Goal: Task Accomplishment & Management: Complete application form

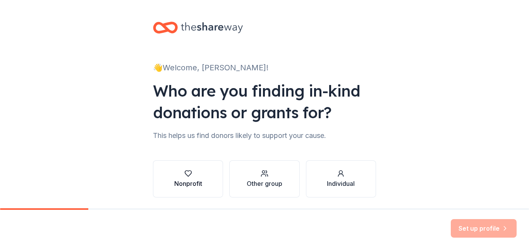
click at [191, 178] on div "Nonprofit" at bounding box center [188, 179] width 28 height 19
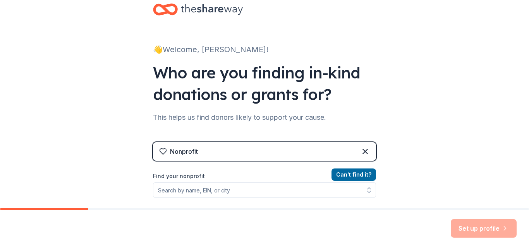
scroll to position [72, 0]
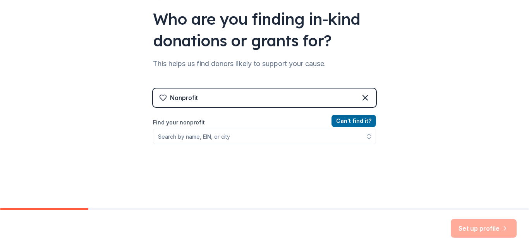
click at [223, 96] on div "Nonprofit" at bounding box center [264, 98] width 223 height 19
click at [163, 96] on icon at bounding box center [163, 98] width 8 height 8
click at [365, 99] on icon at bounding box center [365, 98] width 5 height 5
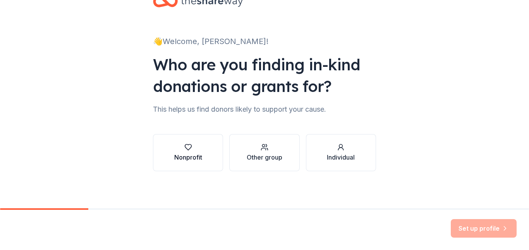
click at [187, 156] on div "Nonprofit" at bounding box center [188, 157] width 28 height 9
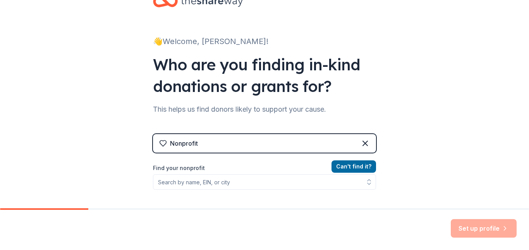
click at [187, 169] on label "Find your nonprofit" at bounding box center [264, 168] width 223 height 9
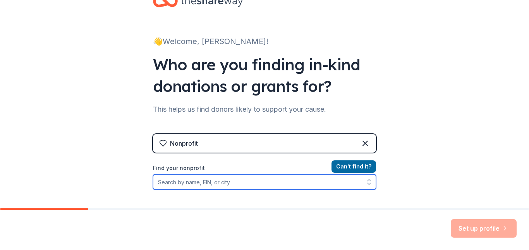
click at [189, 175] on input "Find your nonprofit" at bounding box center [264, 182] width 223 height 15
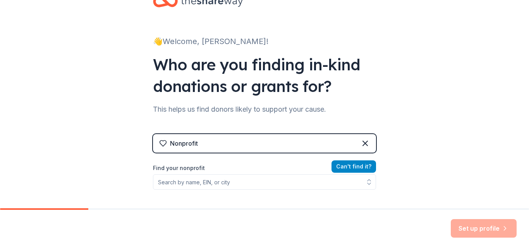
click at [360, 165] on button "Can ' t find it?" at bounding box center [353, 167] width 45 height 12
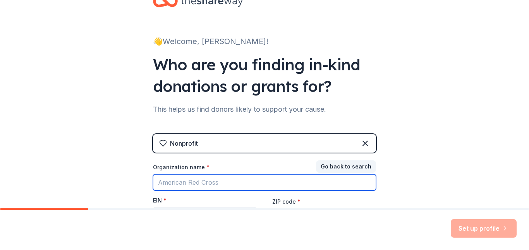
click at [158, 182] on input "Organization name *" at bounding box center [264, 183] width 223 height 16
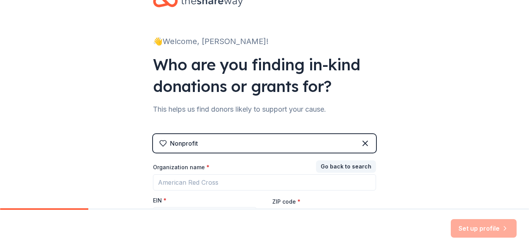
click at [158, 202] on label "EIN *" at bounding box center [160, 201] width 14 height 8
click at [158, 208] on input "EIN *" at bounding box center [205, 216] width 104 height 16
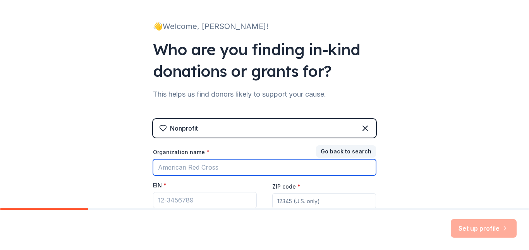
click at [221, 166] on input "Organization name *" at bounding box center [264, 168] width 223 height 16
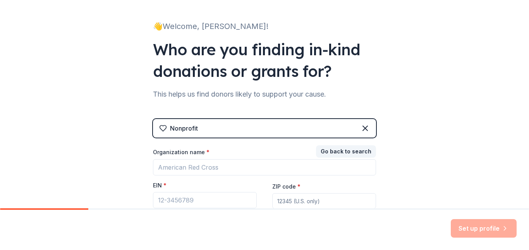
click at [279, 202] on input "ZIP code *" at bounding box center [324, 201] width 104 height 15
type input "53404"
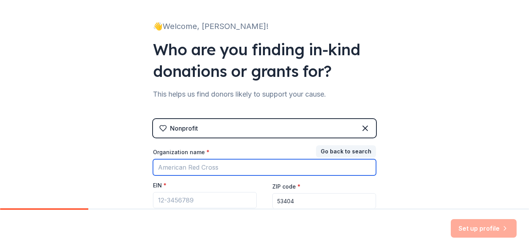
click at [226, 170] on input "Organization name *" at bounding box center [264, 168] width 223 height 16
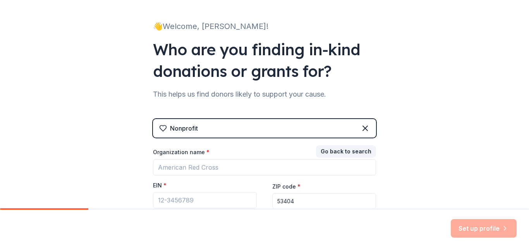
click at [482, 228] on div "Set up profile" at bounding box center [484, 229] width 66 height 19
click at [202, 199] on input "EIN *" at bounding box center [205, 200] width 104 height 16
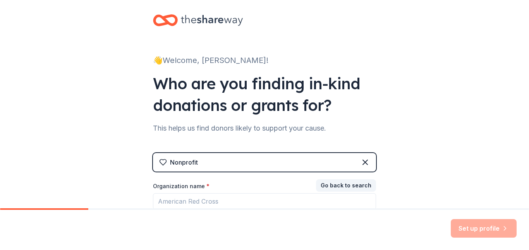
scroll to position [0, 0]
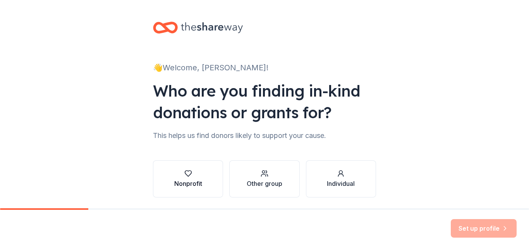
click at [190, 179] on div "Nonprofit" at bounding box center [188, 183] width 28 height 9
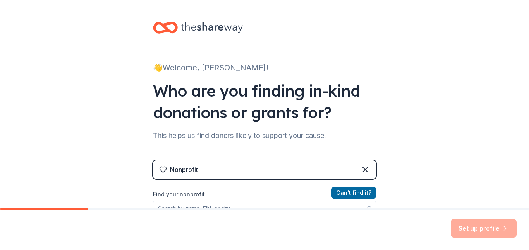
click at [201, 170] on div "Nonprofit" at bounding box center [264, 170] width 223 height 19
click at [170, 167] on div "Nonprofit" at bounding box center [184, 169] width 28 height 9
click at [160, 166] on icon at bounding box center [163, 170] width 8 height 8
click at [178, 172] on div "Nonprofit" at bounding box center [184, 169] width 28 height 9
click at [367, 166] on icon at bounding box center [364, 169] width 9 height 9
